Goal: Task Accomplishment & Management: Use online tool/utility

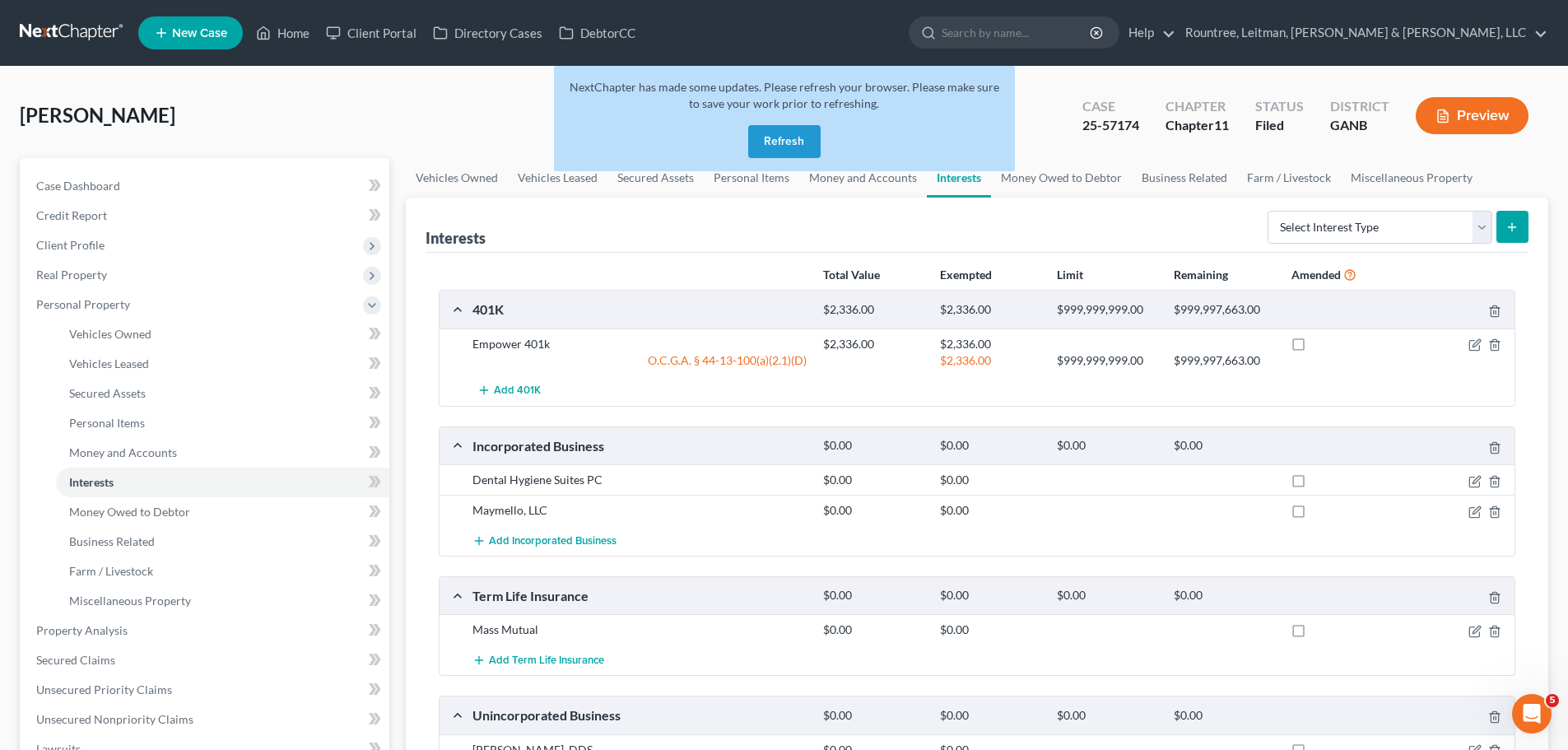
click at [755, 146] on button "Refresh" at bounding box center [784, 141] width 72 height 33
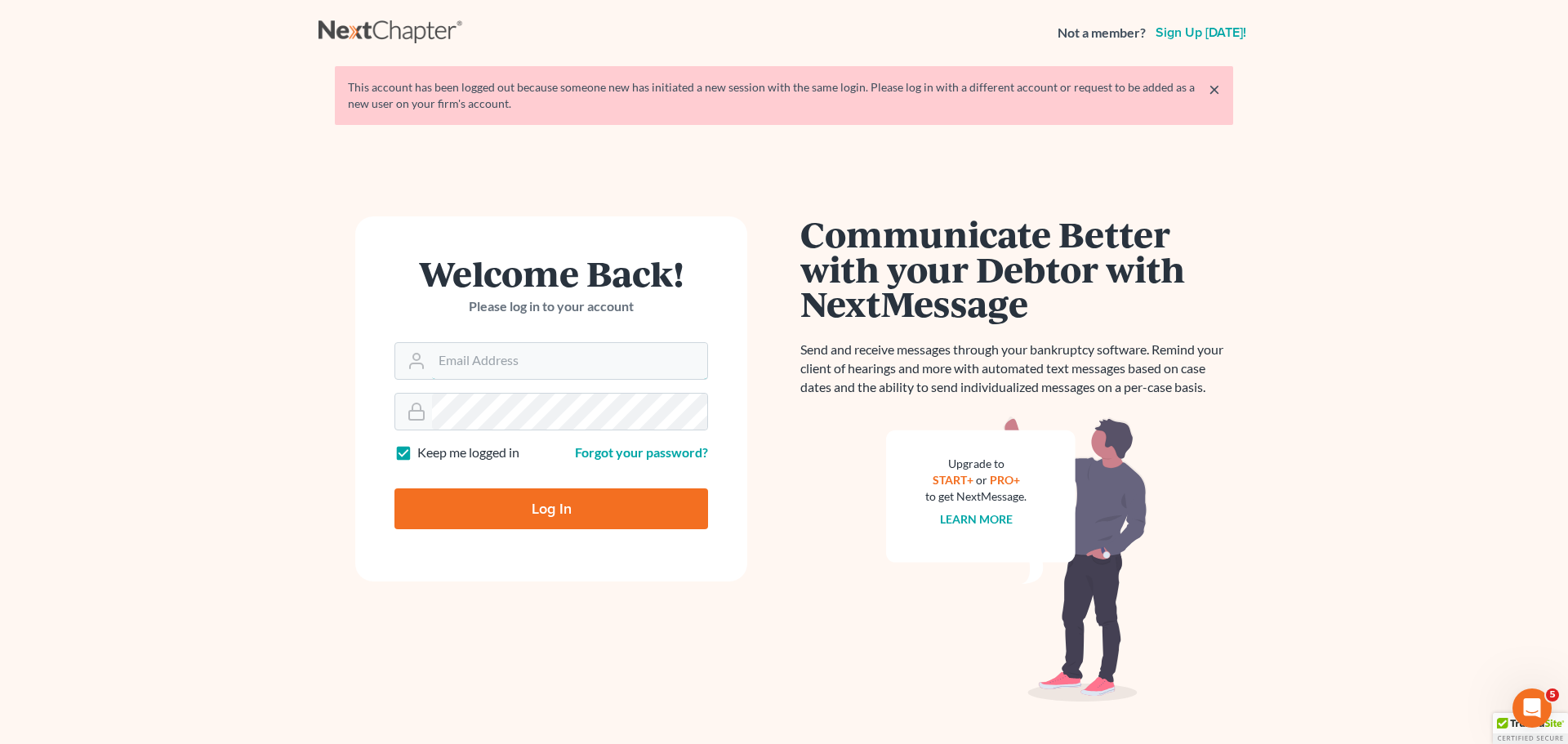
type input "[EMAIL_ADDRESS][DOMAIN_NAME]"
click at [472, 509] on input "Log In" at bounding box center [551, 508] width 313 height 41
type input "Thinking..."
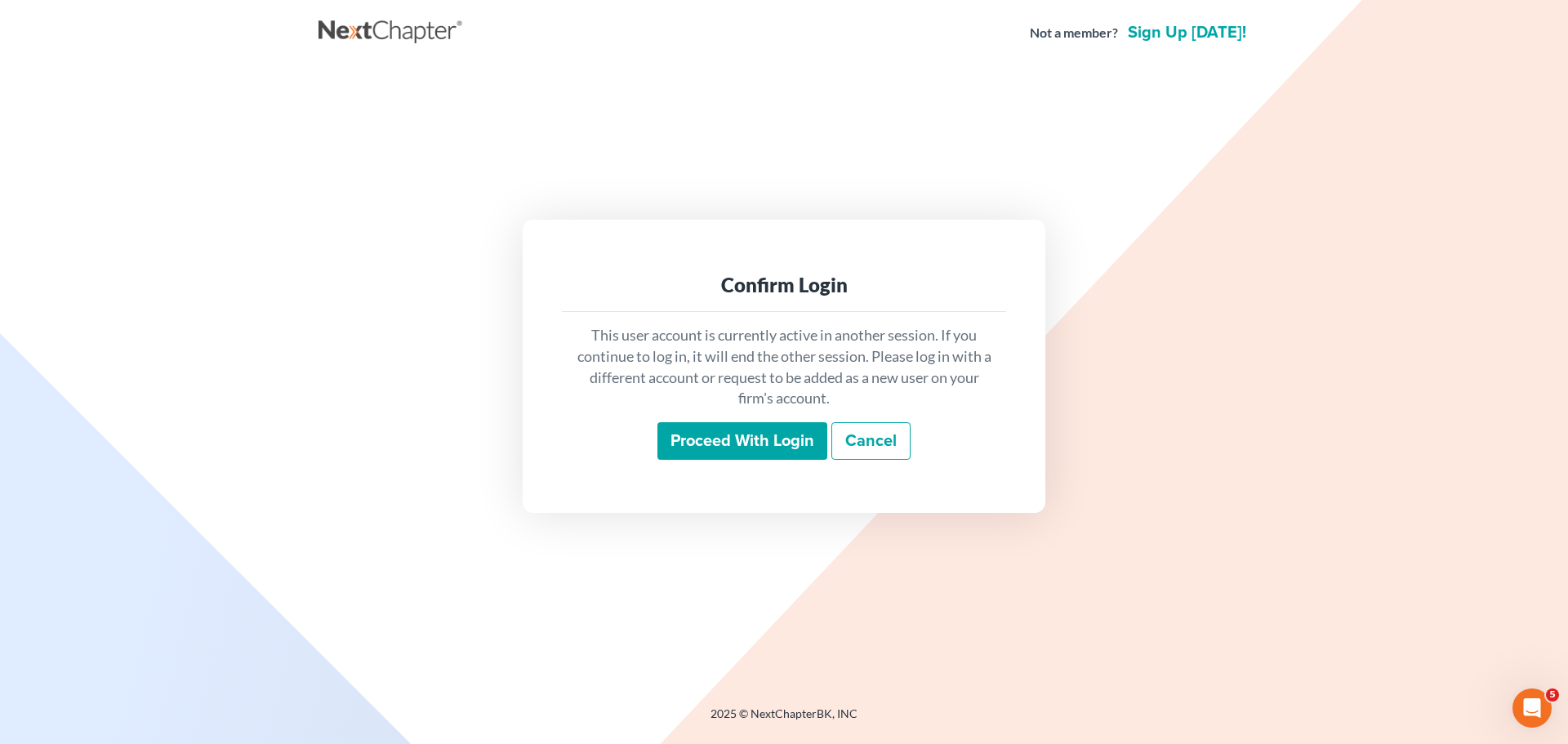
click at [745, 443] on input "Proceed with login" at bounding box center [742, 441] width 170 height 38
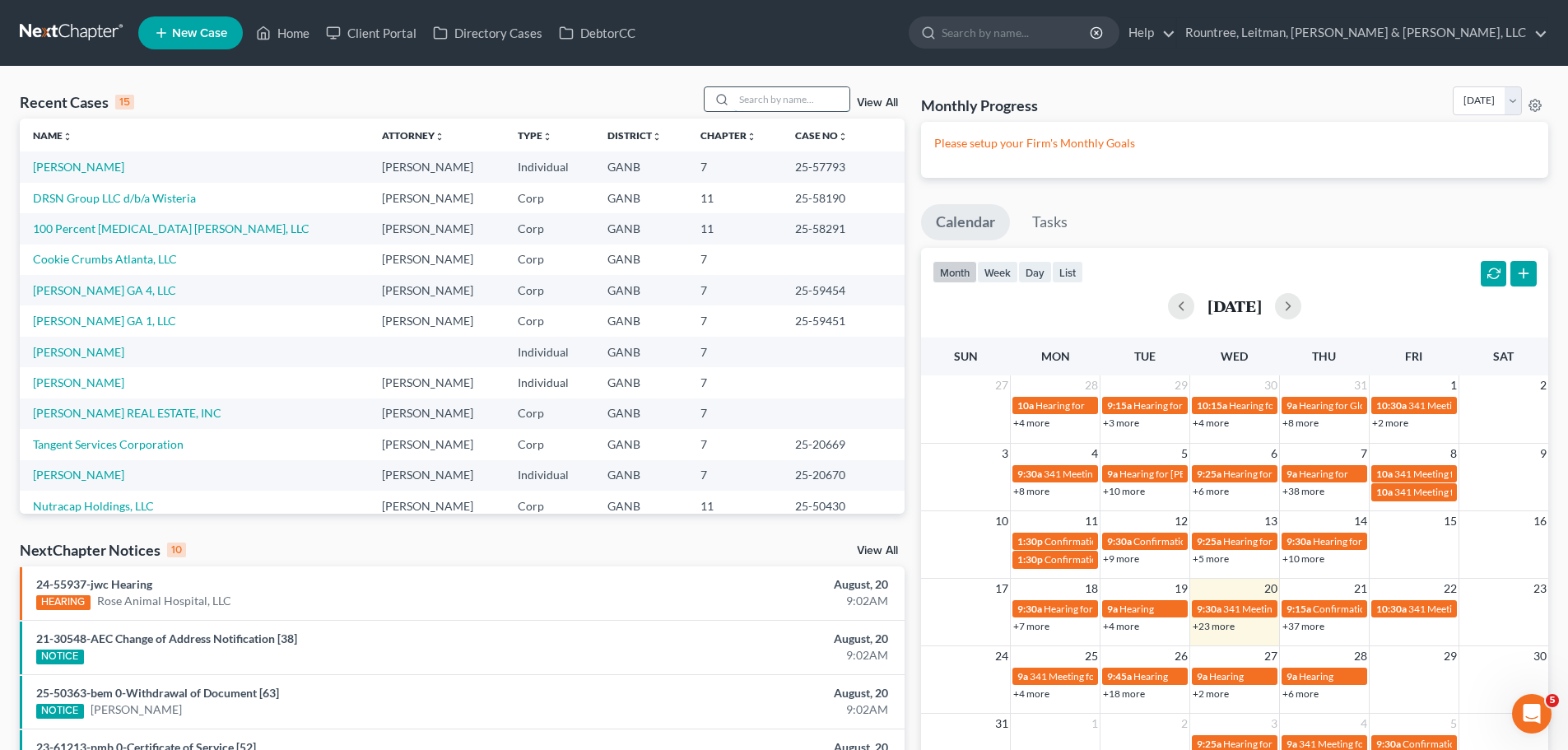
click at [750, 94] on input "search" at bounding box center [792, 99] width 115 height 24
click at [751, 94] on input "search" at bounding box center [792, 99] width 115 height 24
type input "platinum"
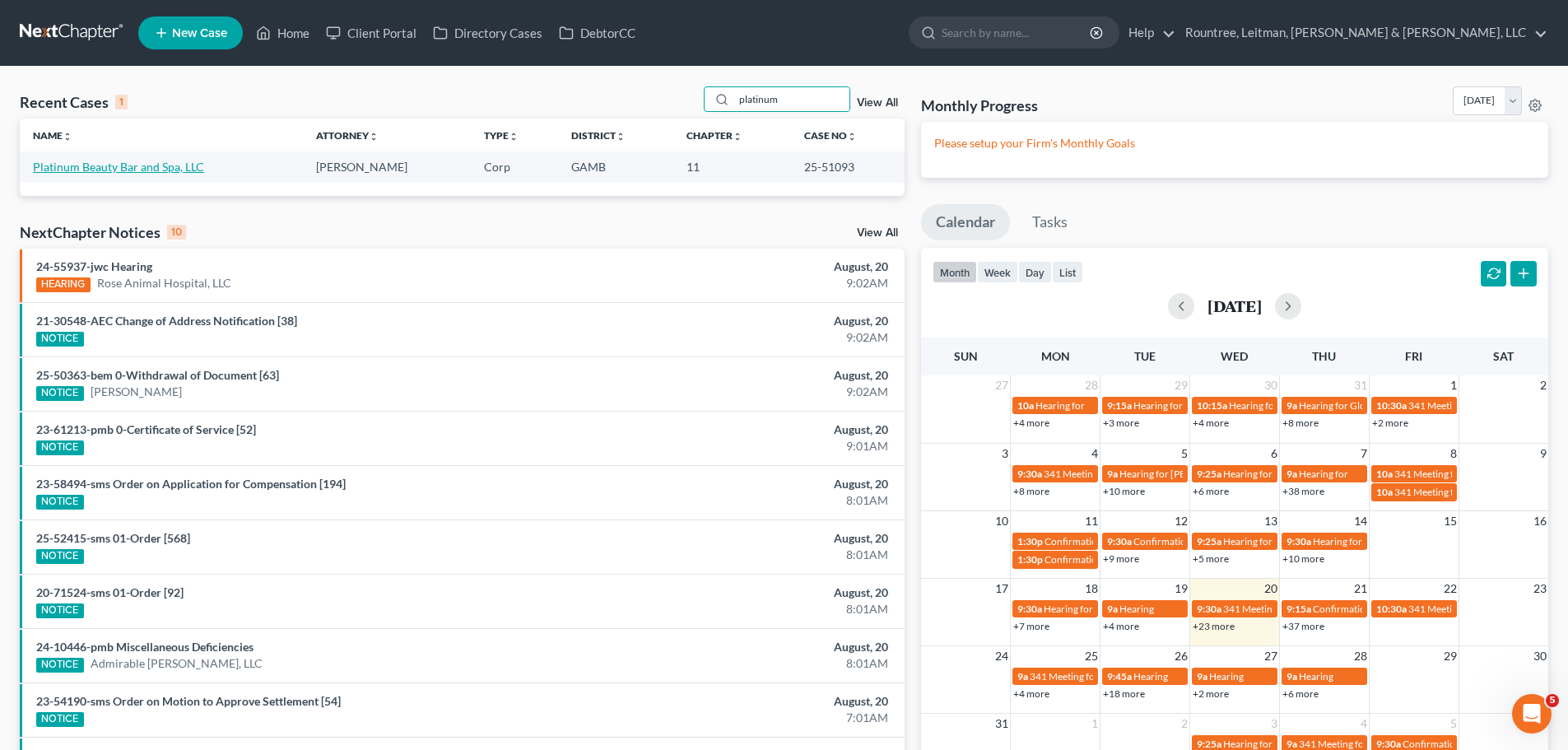
click at [196, 165] on link "Platinum Beauty Bar and Spa, LLC" at bounding box center [119, 167] width 171 height 14
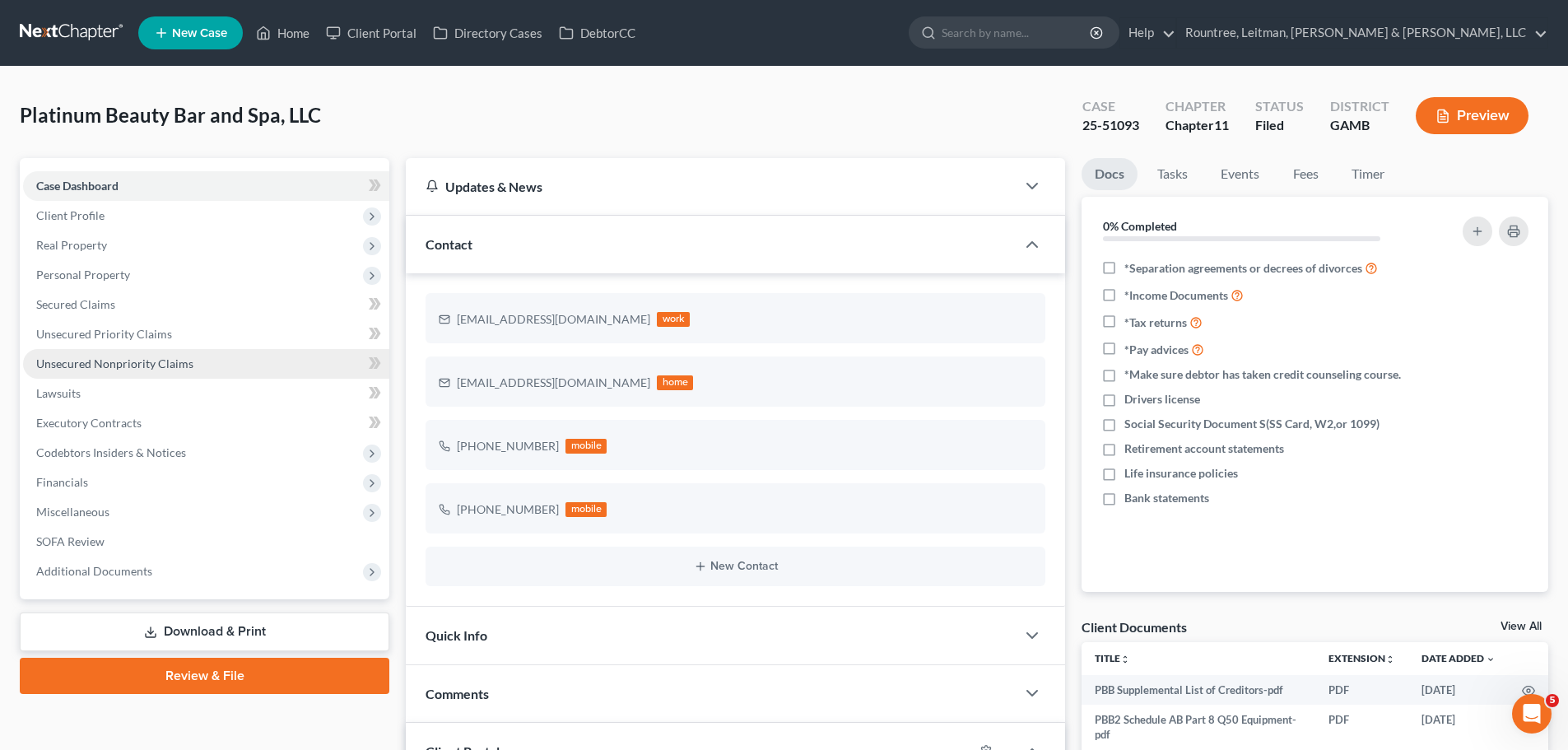
click at [127, 362] on span "Unsecured Nonpriority Claims" at bounding box center [114, 363] width 157 height 14
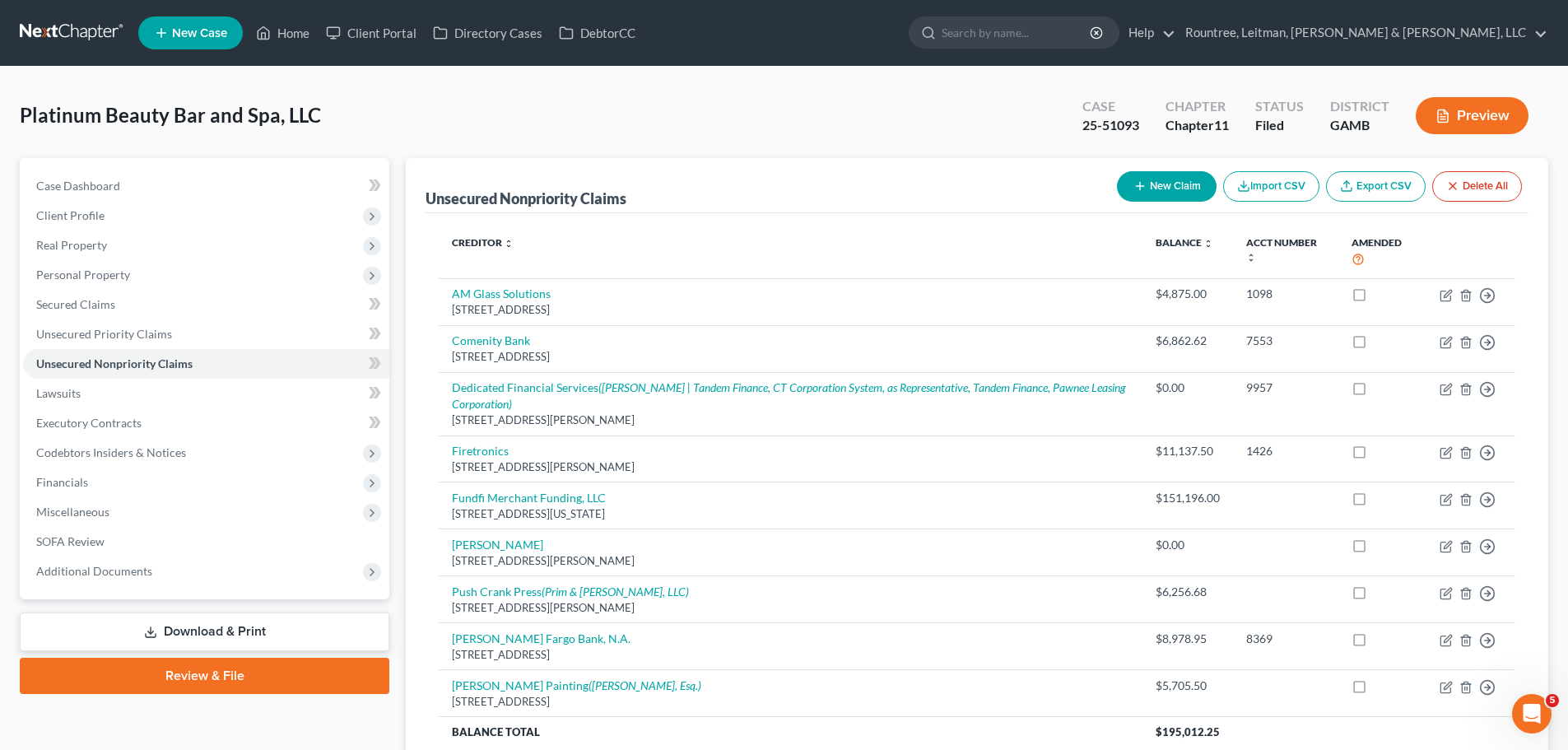
click at [1378, 183] on link "Export CSV" at bounding box center [1375, 186] width 99 height 30
